Goal: Task Accomplishment & Management: Manage account settings

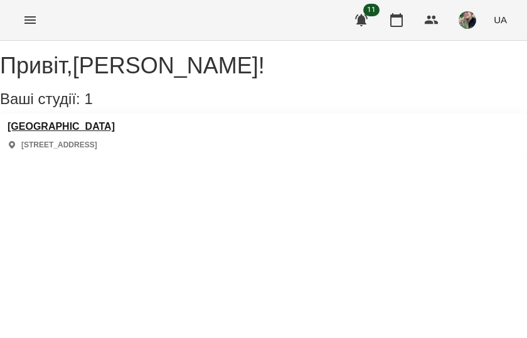
click at [56, 132] on h3 "[GEOGRAPHIC_DATA]" at bounding box center [61, 126] width 107 height 11
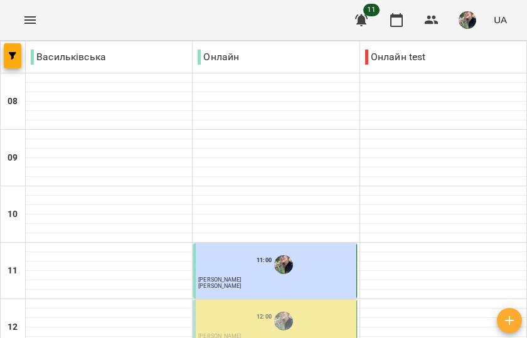
scroll to position [160, 0]
click at [255, 334] on p "[PERSON_NAME]" at bounding box center [275, 337] width 155 height 6
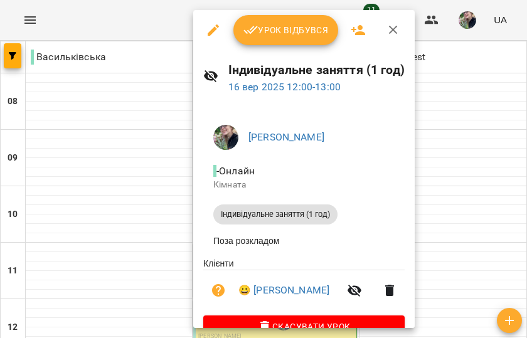
click at [265, 38] on button "Урок відбувся" at bounding box center [285, 30] width 105 height 30
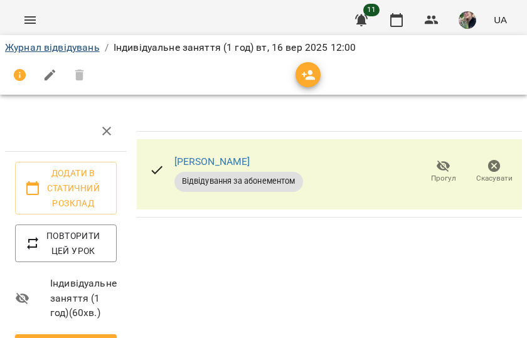
click at [72, 44] on link "Журнал відвідувань" at bounding box center [52, 47] width 95 height 12
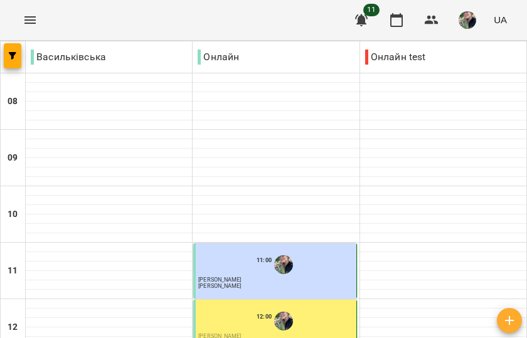
scroll to position [460, 0]
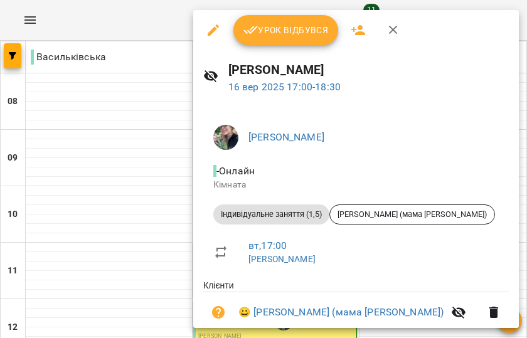
click at [277, 41] on button "Урок відбувся" at bounding box center [285, 30] width 105 height 30
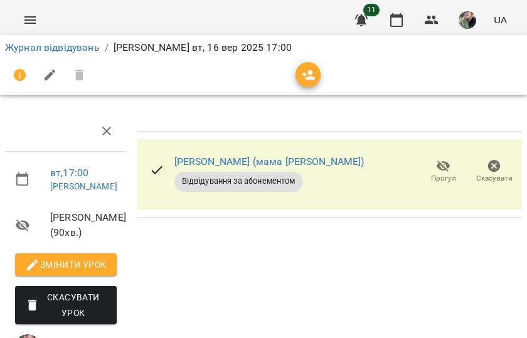
click at [56, 43] on link "Журнал відвідувань" at bounding box center [52, 47] width 95 height 12
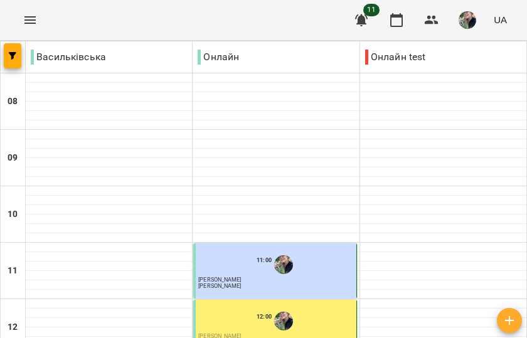
scroll to position [519, 0]
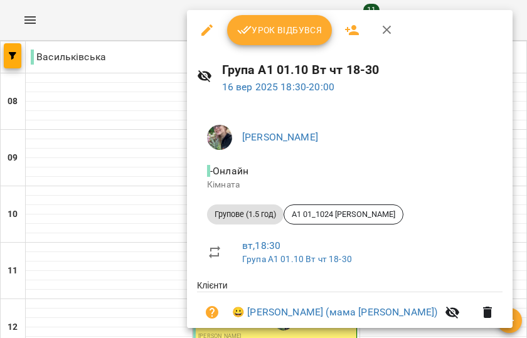
scroll to position [0, 0]
click at [287, 34] on span "Урок відбувся" at bounding box center [279, 30] width 85 height 15
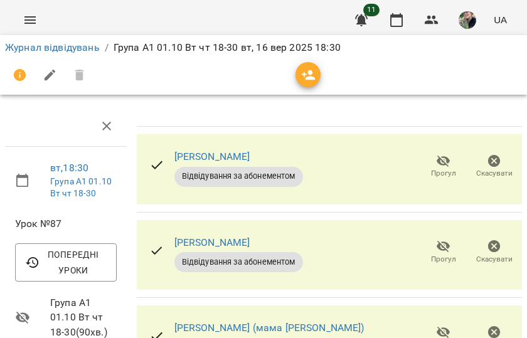
scroll to position [60, 0]
click at [359, 325] on span "Прогул" at bounding box center [443, 337] width 36 height 25
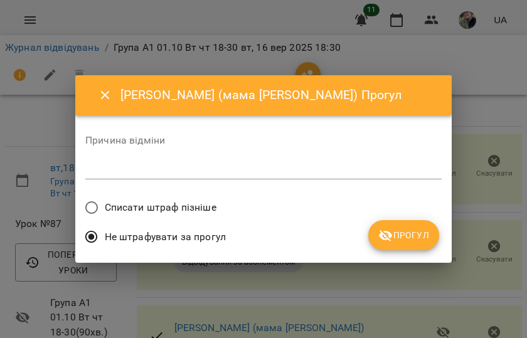
click at [173, 218] on label "Списати штраф пізніше" at bounding box center [147, 207] width 138 height 26
click at [359, 231] on icon "submit" at bounding box center [386, 236] width 14 height 12
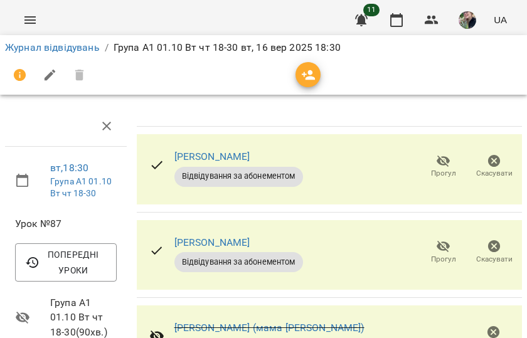
click at [359, 241] on icon "button" at bounding box center [443, 247] width 14 height 12
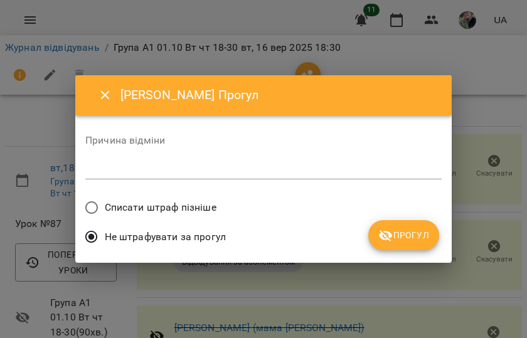
click at [213, 216] on label "Списати штраф пізніше" at bounding box center [147, 207] width 138 height 26
click at [359, 241] on span "Прогул" at bounding box center [403, 235] width 51 height 15
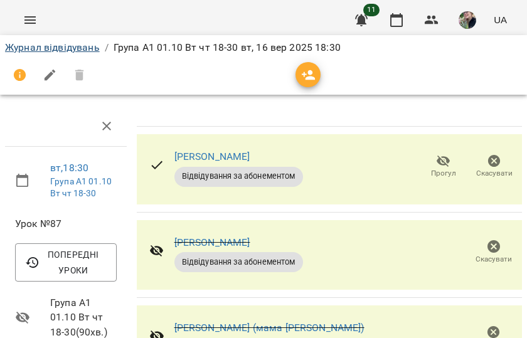
click at [61, 51] on link "Журнал відвідувань" at bounding box center [52, 47] width 95 height 12
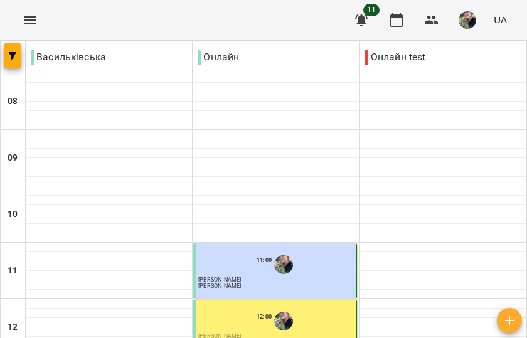
scroll to position [628, 0]
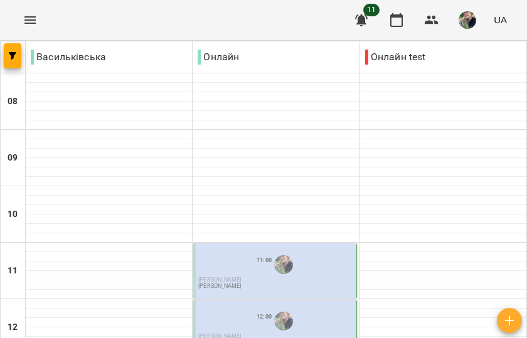
scroll to position [132, 0]
click at [250, 253] on div "11:00" at bounding box center [275, 265] width 155 height 24
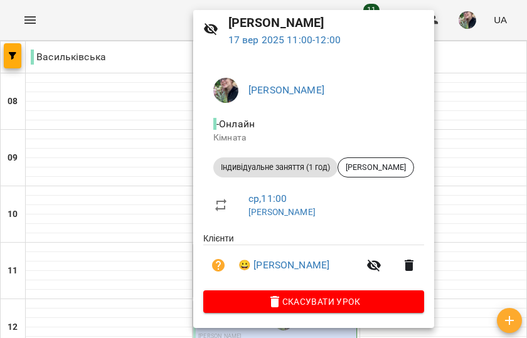
scroll to position [46, 0]
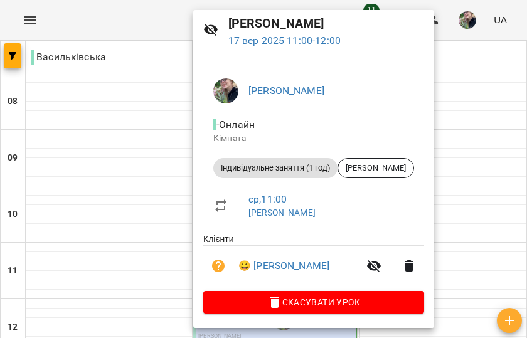
click at [167, 160] on div at bounding box center [263, 169] width 527 height 338
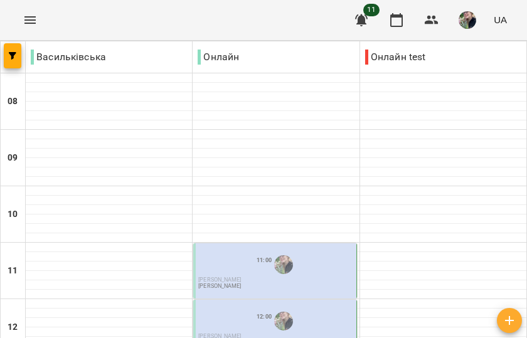
click at [226, 276] on span "[PERSON_NAME]" at bounding box center [219, 279] width 43 height 6
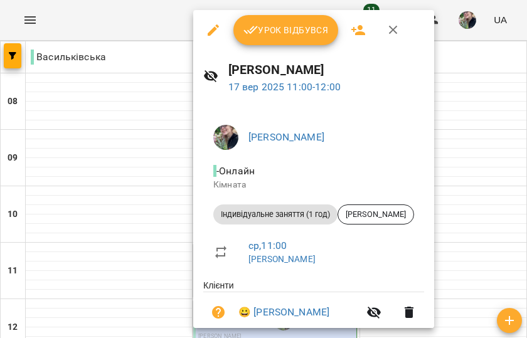
click at [270, 30] on span "Урок відбувся" at bounding box center [285, 30] width 85 height 15
